Goal: Information Seeking & Learning: Learn about a topic

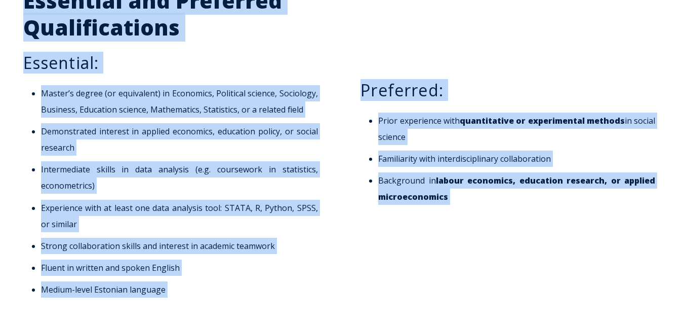
scroll to position [1105, 0]
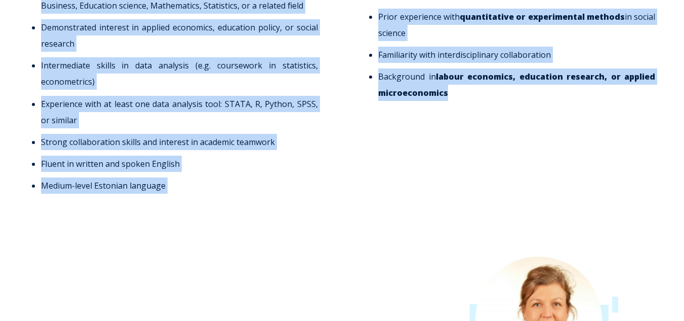
drag, startPoint x: 31, startPoint y: 108, endPoint x: 460, endPoint y: 98, distance: 429.2
copy div "Fully Funded PhD in Management at EBS: Join the “Applied Economics and Policy S…"
click at [353, 203] on div "Preferred: Prior experience with quantitative or experimental methods in social…" at bounding box center [511, 44] width 321 height 322
click at [341, 141] on div "Essential and Preferred Qualifications Essential: Master’s degree (or equivalen…" at bounding box center [342, 44] width 658 height 322
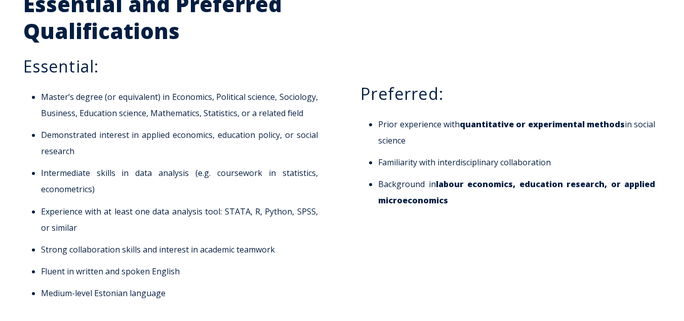
scroll to position [1013, 0]
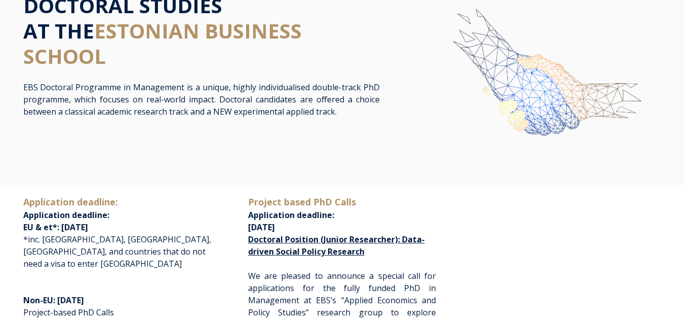
scroll to position [101, 0]
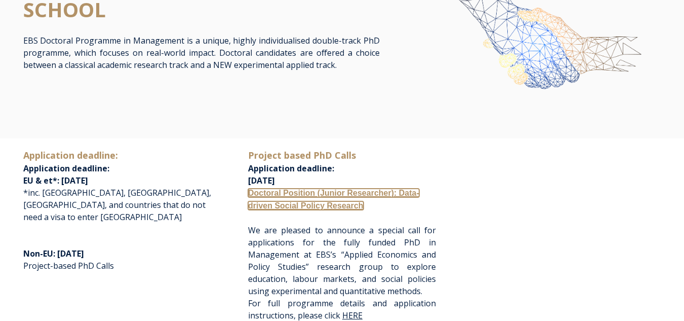
click at [310, 193] on link "Doctoral Position (Junior Researcher): Data-driven Social Policy Research" at bounding box center [333, 198] width 171 height 21
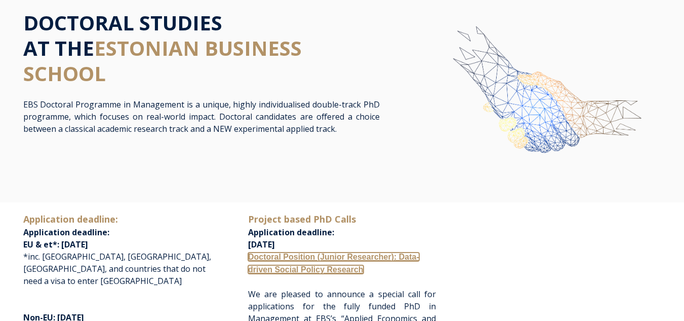
scroll to position [0, 0]
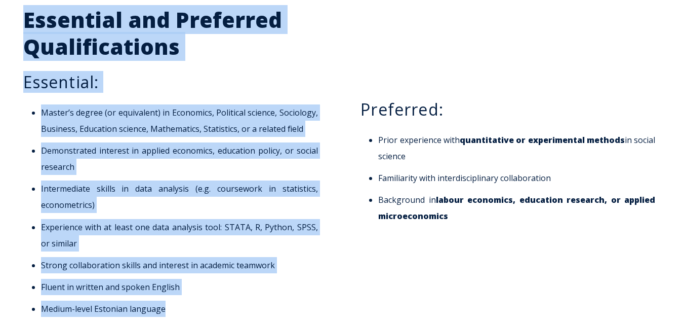
scroll to position [986, 0]
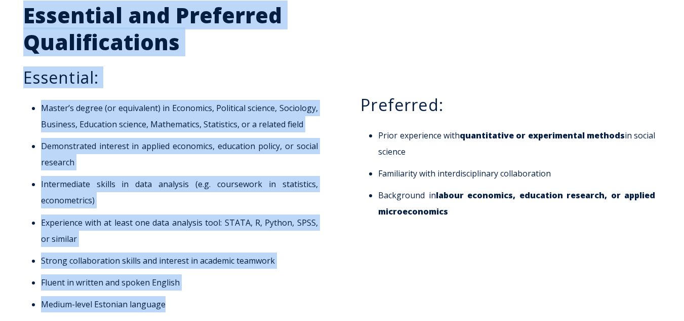
drag, startPoint x: 49, startPoint y: 43, endPoint x: 249, endPoint y: 307, distance: 331.3
click at [249, 307] on span "Essential and Preferred Qualifications Essential: Master’s degree (or equivalen…" at bounding box center [173, 157] width 300 height 310
copy span "Essential and Preferred Qualifications Essential: Master’s degree (or equivalen…"
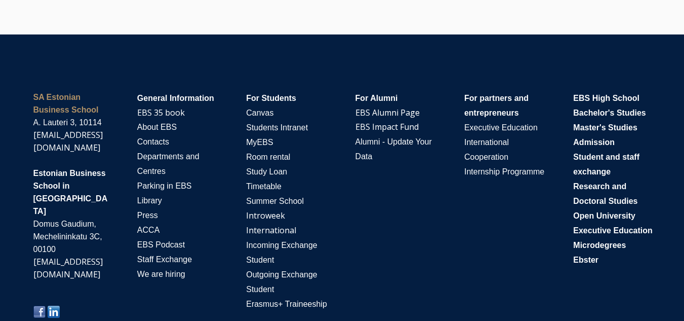
scroll to position [2077, 0]
